Goal: Task Accomplishment & Management: Use online tool/utility

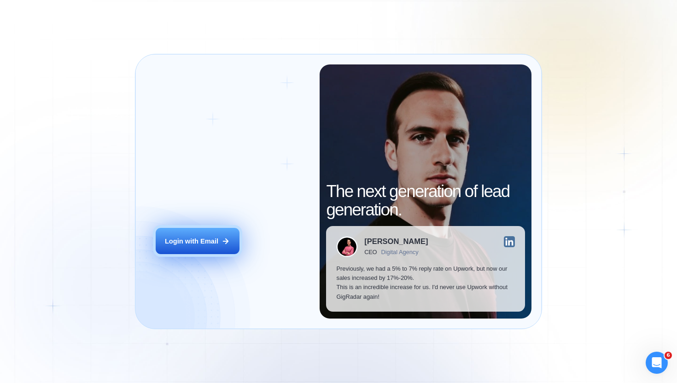
click at [202, 245] on div "Login with Email" at bounding box center [191, 241] width 53 height 9
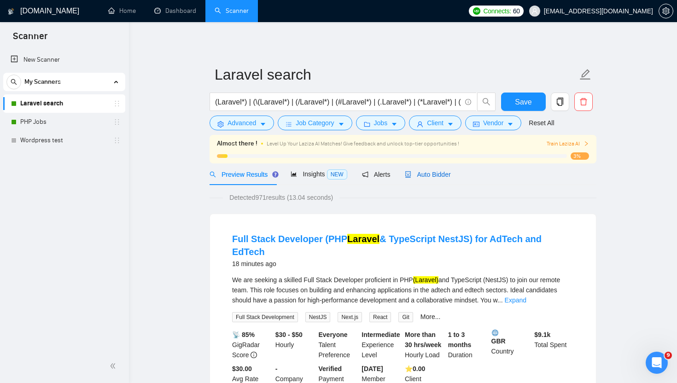
click at [436, 173] on span "Auto Bidder" at bounding box center [428, 174] width 46 height 7
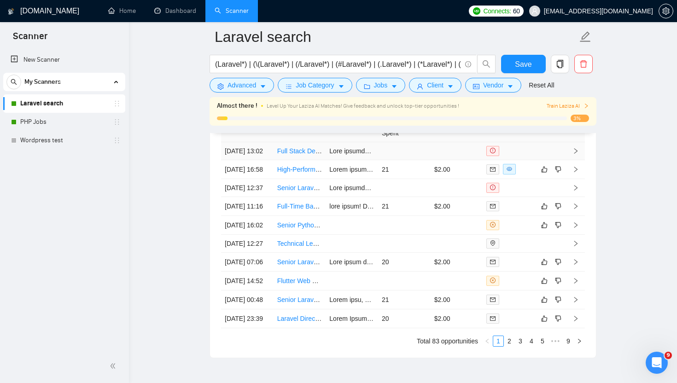
scroll to position [2428, 0]
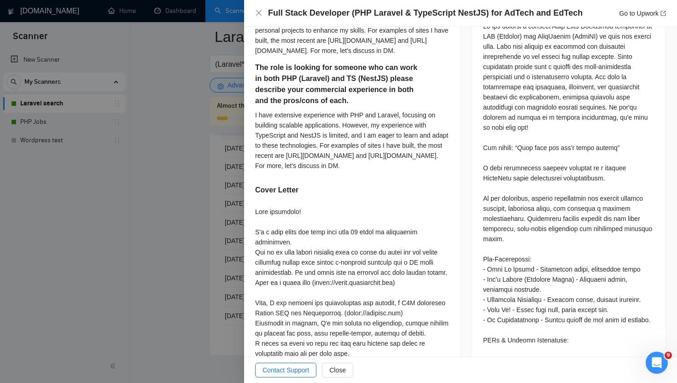
scroll to position [497, 0]
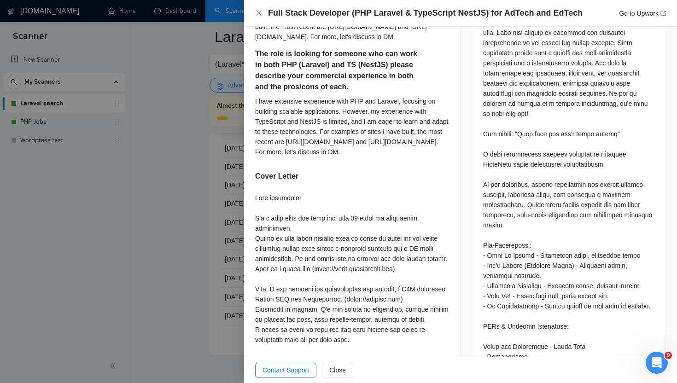
click at [232, 203] on div at bounding box center [338, 191] width 677 height 383
